Goal: Find contact information: Find contact information

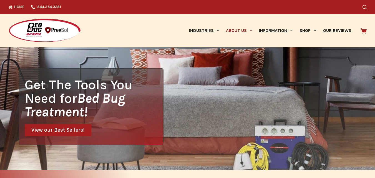
click at [238, 32] on link "About Us" at bounding box center [239, 30] width 33 height 33
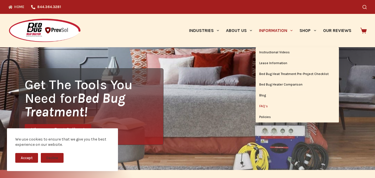
click at [263, 106] on link "FAQ’s" at bounding box center [297, 106] width 83 height 11
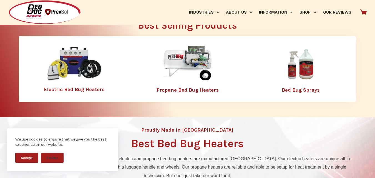
scroll to position [167, 0]
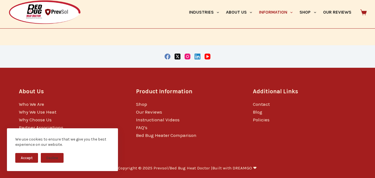
scroll to position [1176, 0]
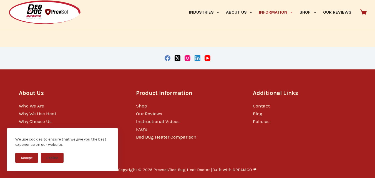
click at [19, 157] on button "Accept" at bounding box center [26, 158] width 23 height 10
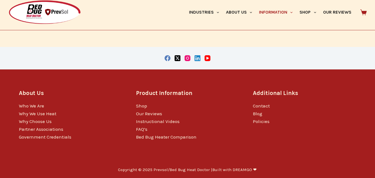
scroll to position [0, 0]
click at [262, 104] on link "Contact" at bounding box center [261, 106] width 17 height 6
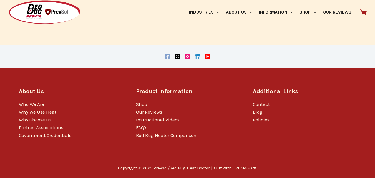
click at [169, 56] on icon "Facebook" at bounding box center [168, 57] width 6 height 6
click at [160, 168] on p "Copyright © 2025 Prevsol/Bed Bug Heat Doctor | Built with DREAMGO ❤" at bounding box center [187, 169] width 139 height 6
drag, startPoint x: 160, startPoint y: 168, endPoint x: 182, endPoint y: 168, distance: 22.2
click at [182, 168] on p "Copyright © 2025 Prevsol/Bed Bug Heat Doctor | Built with DREAMGO ❤" at bounding box center [187, 169] width 139 height 6
click at [173, 169] on p "Copyright © 2025 Prevsol/Bed Bug Heat Doctor | Built with DREAMGO ❤" at bounding box center [187, 169] width 139 height 6
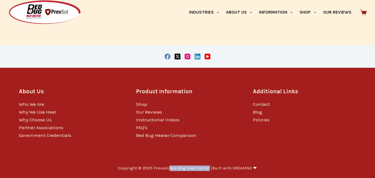
drag, startPoint x: 173, startPoint y: 169, endPoint x: 204, endPoint y: 165, distance: 32.0
click at [204, 165] on div "Copyright © 2025 Prevsol/Bed Bug Heat Doctor | Built with DREAMGO ❤" at bounding box center [188, 168] width 338 height 19
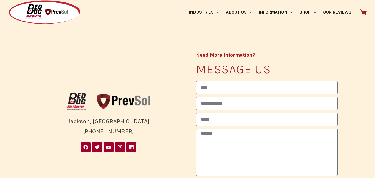
scroll to position [111, 0]
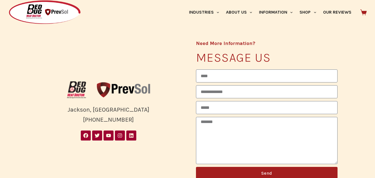
drag, startPoint x: 134, startPoint y: 119, endPoint x: 84, endPoint y: 118, distance: 50.1
click at [84, 118] on div "Jackson, MI (844) 364-3281" at bounding box center [109, 115] width 142 height 20
copy div "(844) 364-3281"
